Goal: Task Accomplishment & Management: Manage account settings

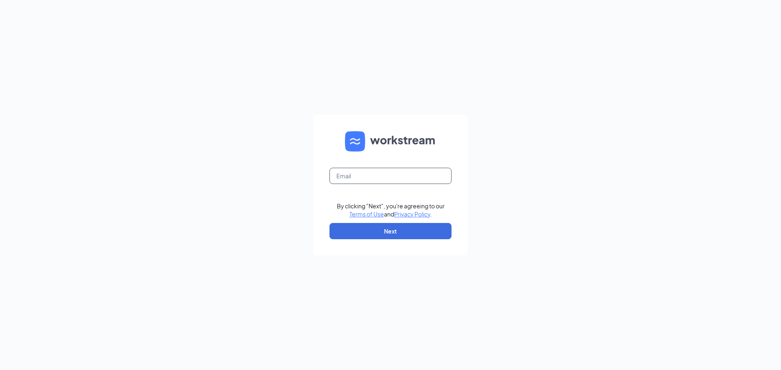
click at [405, 174] on input "text" at bounding box center [390, 176] width 122 height 16
type input "[EMAIL_ADDRESS][DOMAIN_NAME]"
click at [414, 229] on button "Next" at bounding box center [390, 231] width 122 height 16
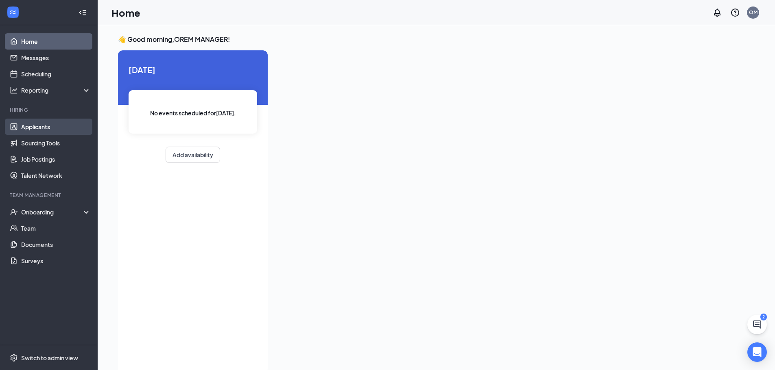
click at [44, 127] on link "Applicants" at bounding box center [56, 127] width 70 height 16
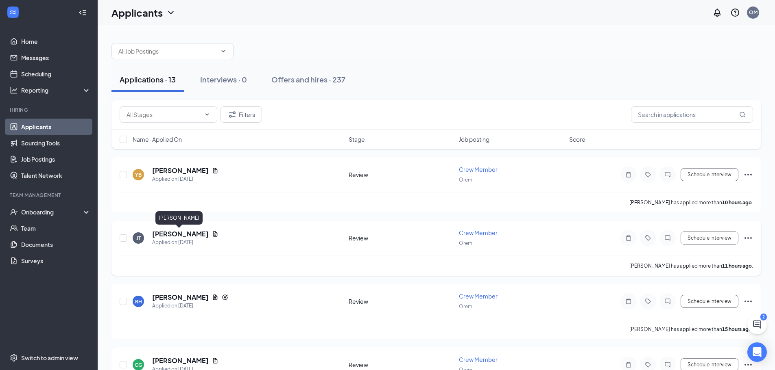
click at [180, 234] on h5 "[PERSON_NAME]" at bounding box center [180, 234] width 57 height 9
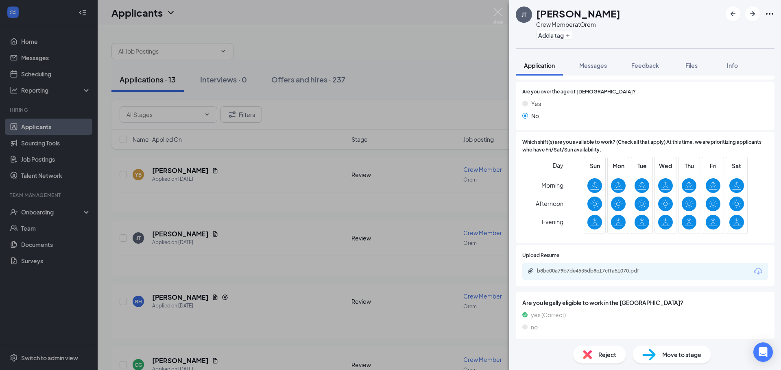
scroll to position [227, 0]
drag, startPoint x: 450, startPoint y: 224, endPoint x: 219, endPoint y: 172, distance: 237.2
click at [450, 224] on div "[PERSON_NAME] [PERSON_NAME] Crew Member at Orem Add a tag Application Messages …" at bounding box center [390, 185] width 781 height 370
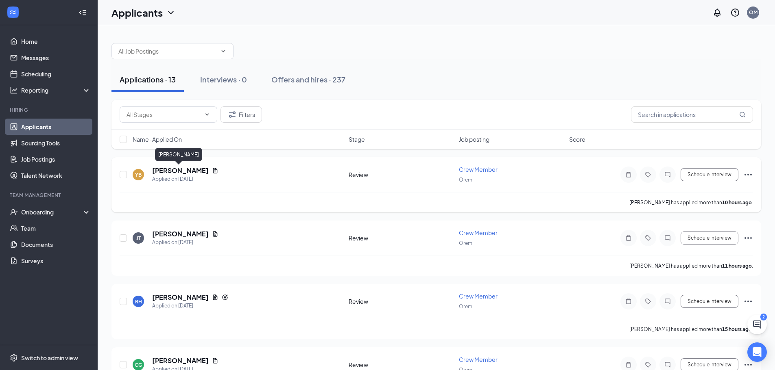
click at [181, 170] on h5 "[PERSON_NAME]" at bounding box center [180, 170] width 57 height 9
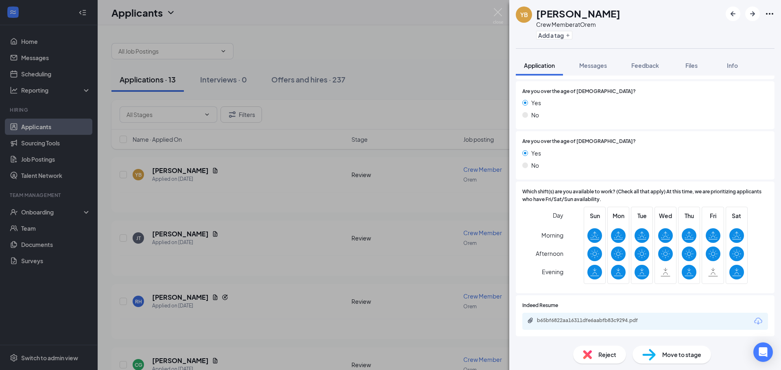
scroll to position [231, 0]
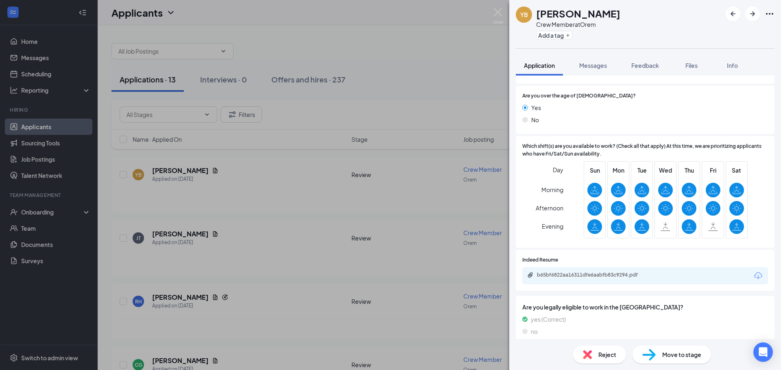
click at [554, 268] on div "b65bf6822aa16311dfe6aabfb83c9294.pdf" at bounding box center [645, 276] width 246 height 17
click at [556, 272] on div "b65bf6822aa16311dfe6aabfb83c9294.pdf" at bounding box center [594, 275] width 114 height 7
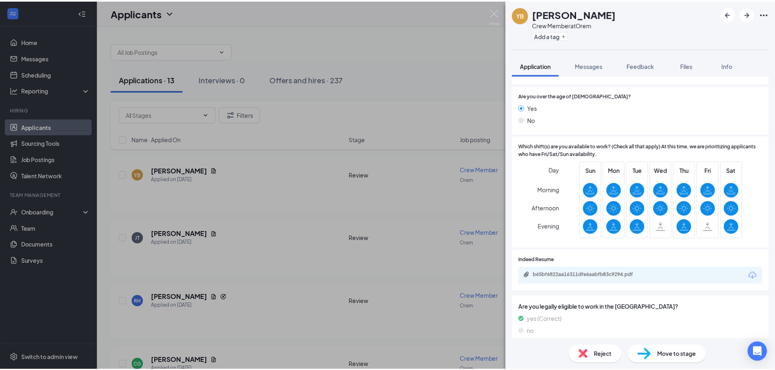
scroll to position [228, 0]
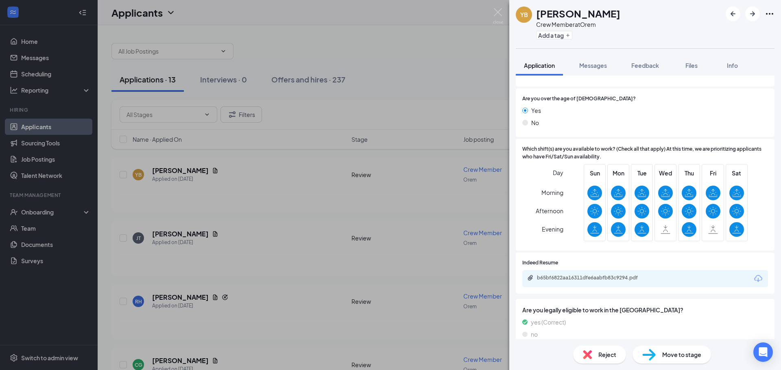
click at [396, 88] on div "YB [PERSON_NAME] Crew Member at Orem Add a tag Application Messages Feedback Fi…" at bounding box center [390, 185] width 781 height 370
